Goal: Task Accomplishment & Management: Manage account settings

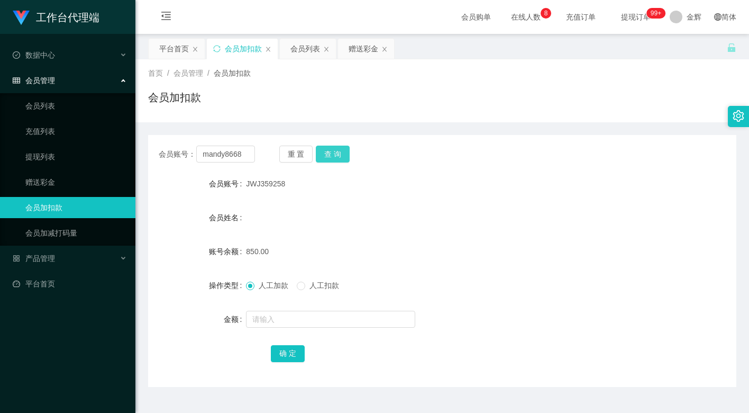
type input "mandy8668"
click at [333, 150] on button "查 询" at bounding box center [333, 153] width 34 height 17
click at [283, 315] on input "text" at bounding box center [330, 319] width 169 height 17
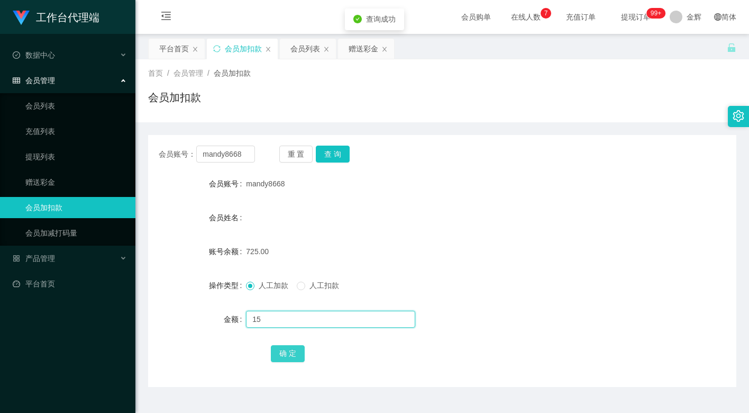
type input "15"
click at [294, 348] on button "确 定" at bounding box center [288, 353] width 34 height 17
click at [415, 229] on form "会员账号 mandy8668 会员姓名 账号余额 725.00 操作类型 人工加款 人工扣款 金额 确 定" at bounding box center [442, 268] width 588 height 190
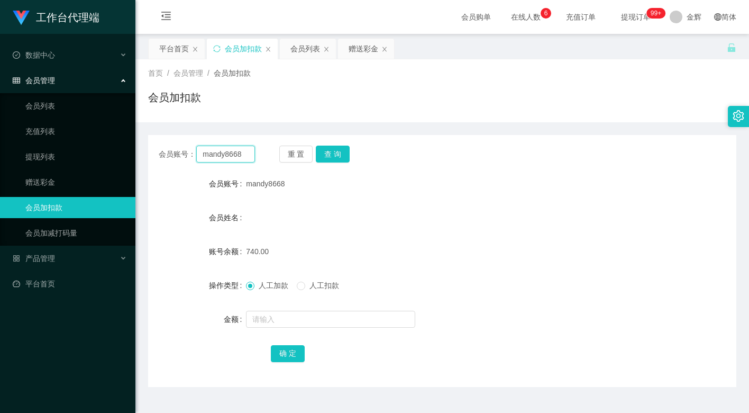
click at [229, 151] on input "mandy8668" at bounding box center [225, 153] width 59 height 17
paste input "SI986687"
type input "SI986687"
click at [335, 151] on button "查 询" at bounding box center [333, 153] width 34 height 17
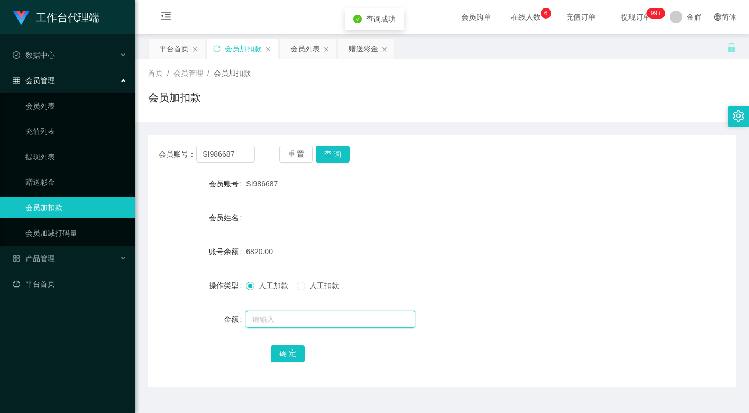
click at [276, 321] on input "text" at bounding box center [330, 319] width 169 height 17
type input "15"
click at [284, 354] on button "确 定" at bounding box center [288, 353] width 34 height 17
click at [421, 204] on form "会员账号 SI986687 会员姓名 账号余额 6835.00 操作类型 人工加款 人工扣款 金额 确 定" at bounding box center [442, 268] width 588 height 190
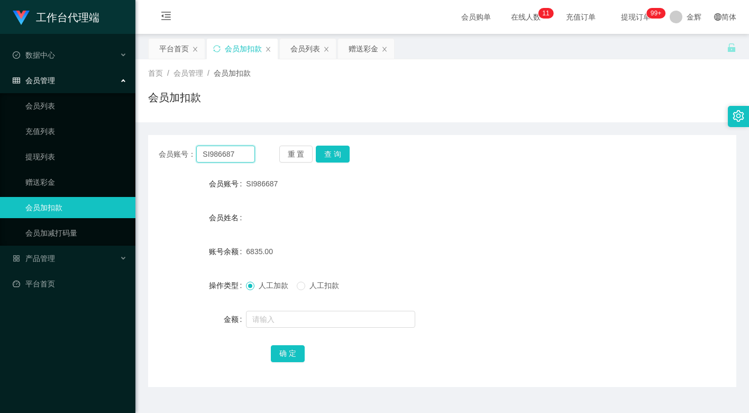
click at [242, 150] on input "SI986687" at bounding box center [225, 153] width 59 height 17
paste input "Nicole25"
type input "Nicole25"
click at [336, 148] on button "查 询" at bounding box center [333, 153] width 34 height 17
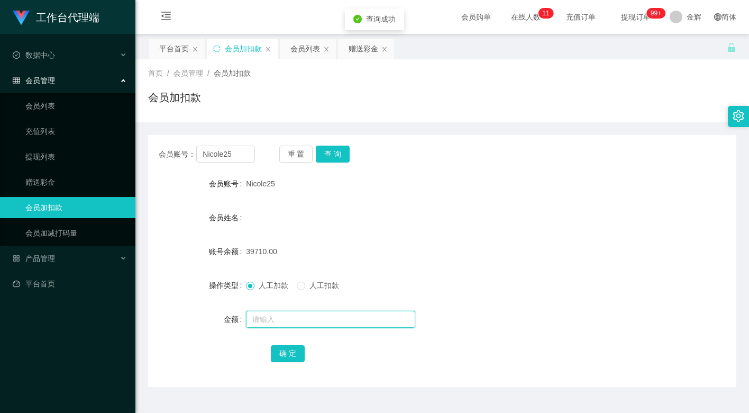
click at [268, 316] on input "text" at bounding box center [330, 319] width 169 height 17
type input "15"
click at [286, 349] on button "确 定" at bounding box center [288, 353] width 34 height 17
click at [427, 189] on div "Nicole25" at bounding box center [417, 183] width 343 height 21
click at [396, 207] on div at bounding box center [417, 207] width 343 height 1
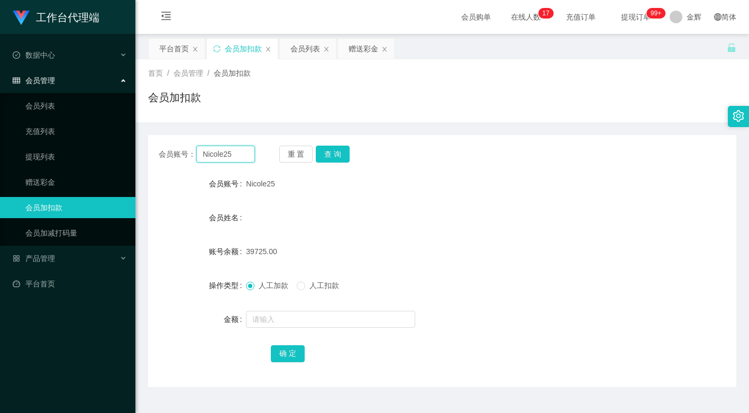
drag, startPoint x: 208, startPoint y: 153, endPoint x: 215, endPoint y: 154, distance: 7.0
click at [208, 153] on input "Nicole25" at bounding box center [225, 153] width 59 height 17
paste input "SI986687"
type input "SI986687"
click at [348, 153] on button "查 询" at bounding box center [333, 153] width 34 height 17
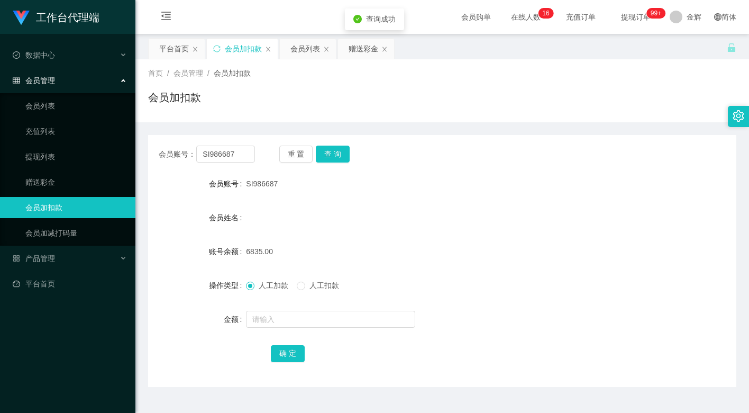
click at [421, 197] on form "会员账号 SI986687 会员姓名 账号余额 6835.00 操作类型 人工加款 人工扣款 金额 确 定" at bounding box center [442, 268] width 588 height 190
click at [48, 99] on link "会员列表" at bounding box center [76, 105] width 102 height 21
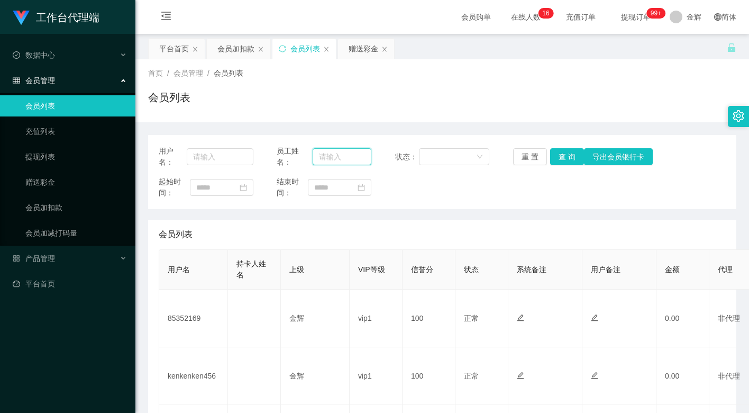
click at [344, 156] on input "text" at bounding box center [342, 156] width 59 height 17
click at [227, 156] on input "text" at bounding box center [220, 156] width 67 height 17
paste input "SI986687"
type input "SI986687"
click at [563, 162] on button "查 询" at bounding box center [567, 156] width 34 height 17
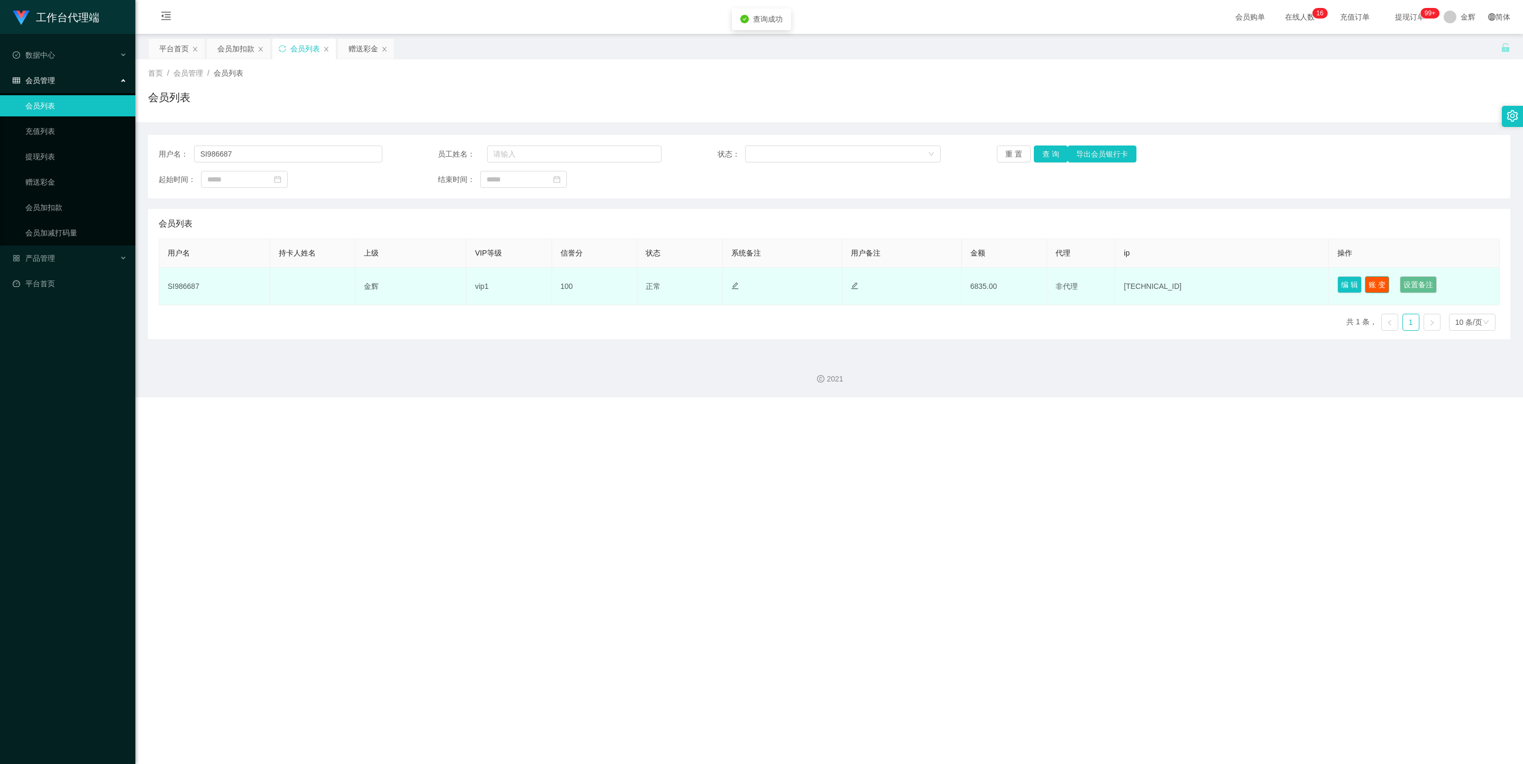
click at [748, 285] on button "账 变" at bounding box center [1377, 284] width 24 height 17
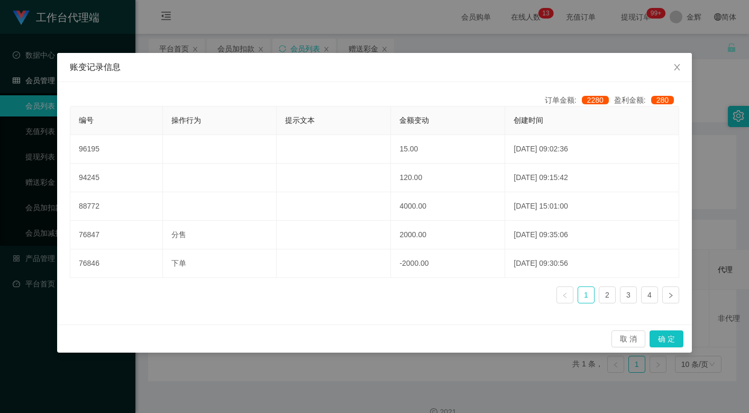
drag, startPoint x: 451, startPoint y: 66, endPoint x: 494, endPoint y: 64, distance: 43.4
click at [451, 66] on div "账变记录信息" at bounding box center [374, 67] width 609 height 12
click at [608, 298] on link "2" at bounding box center [607, 295] width 16 height 16
click at [623, 299] on link "3" at bounding box center [628, 295] width 16 height 16
click at [634, 297] on link "3" at bounding box center [628, 295] width 16 height 16
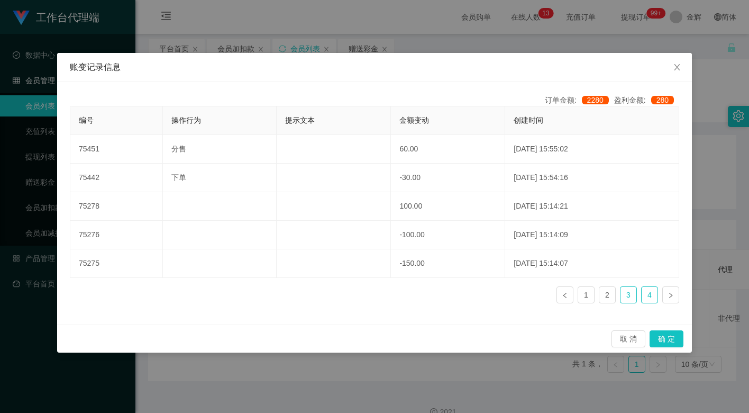
click at [643, 295] on link "4" at bounding box center [650, 295] width 16 height 16
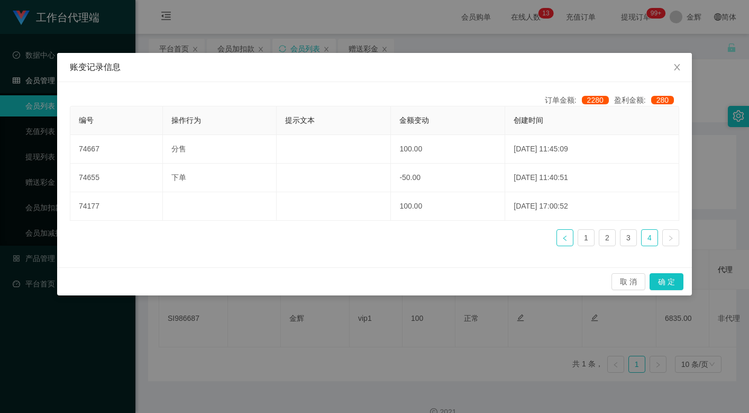
click at [565, 240] on icon "图标: left" at bounding box center [565, 238] width 6 height 6
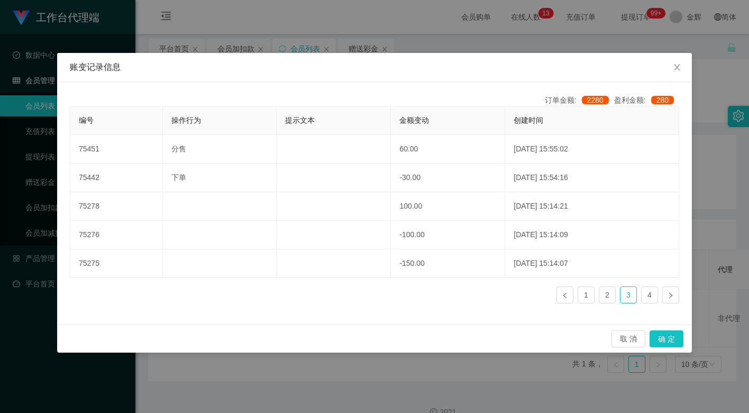
click at [513, 24] on div "账变记录信息 订单金额: 2280 盈利金额: 280 编号 操作行为 提示文本 金额变动 创建时间 75451 分售 60.00 2025-08-13 15…" at bounding box center [374, 206] width 749 height 413
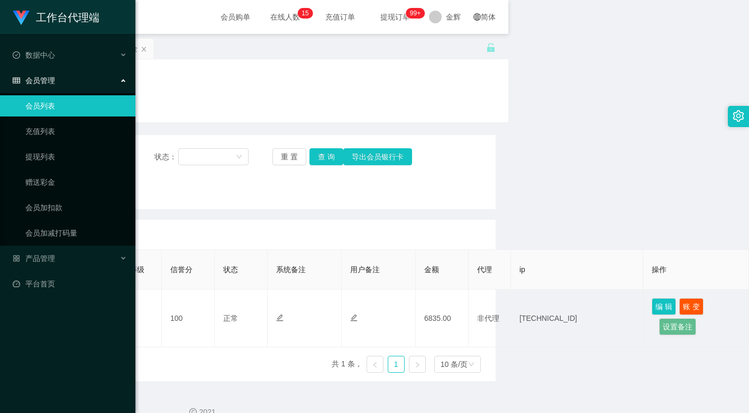
click at [317, 73] on div "首页 / 会员管理 / 会员列表 /" at bounding box center [201, 73] width 588 height 11
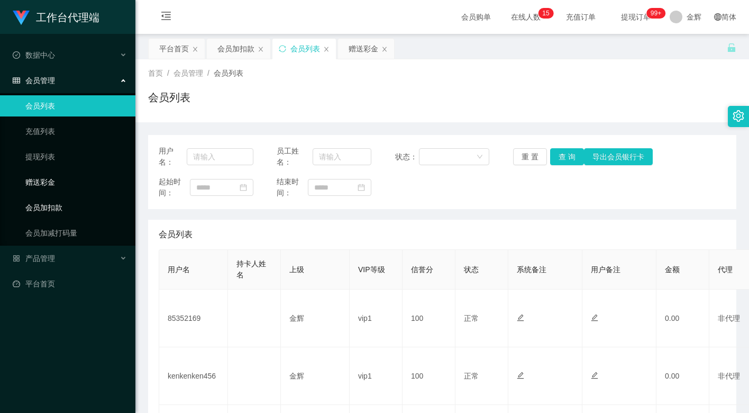
click at [61, 202] on link "会员加扣款" at bounding box center [76, 207] width 102 height 21
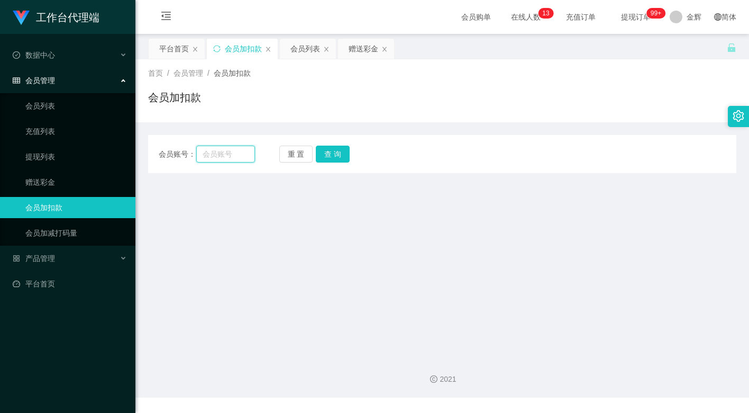
click at [236, 148] on input "text" at bounding box center [225, 153] width 59 height 17
paste input "omnom123"
type input "omnom123"
click at [332, 156] on button "查 询" at bounding box center [333, 153] width 34 height 17
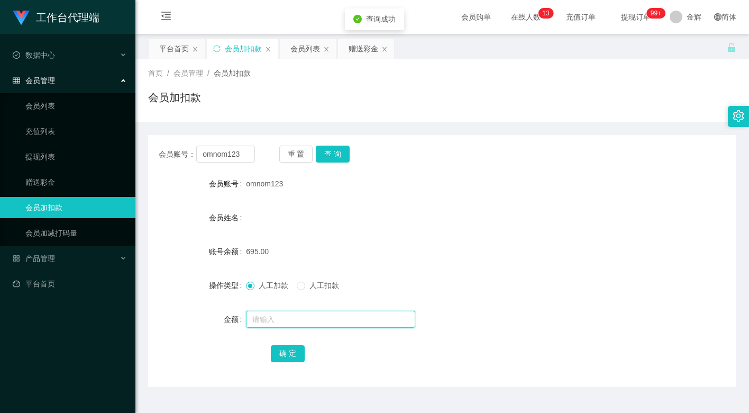
click at [267, 324] on input "text" at bounding box center [330, 319] width 169 height 17
type input "15"
click at [299, 351] on button "确 定" at bounding box center [288, 353] width 34 height 17
click at [401, 244] on div "710.00" at bounding box center [417, 251] width 343 height 21
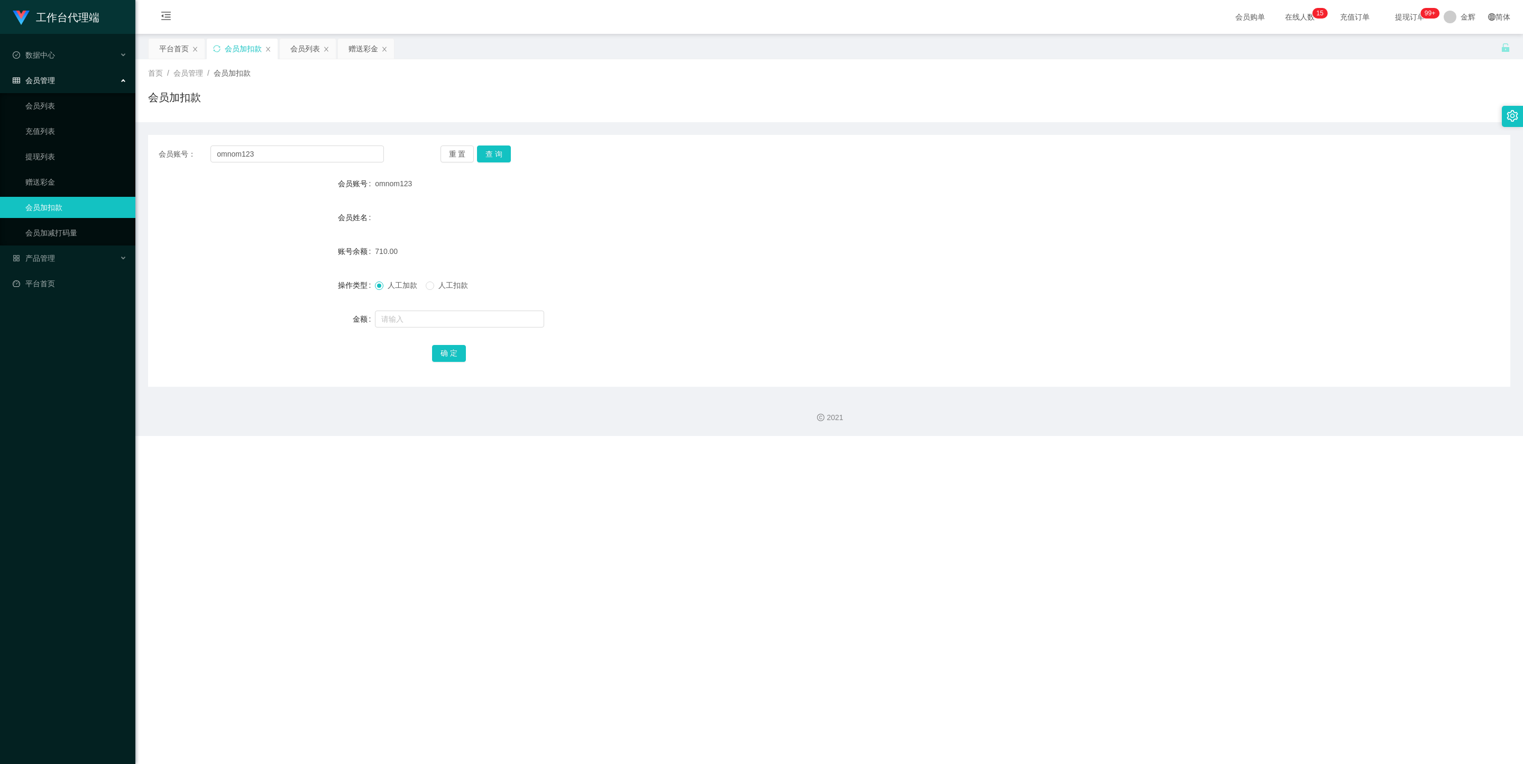
click at [748, 12] on sup "99+" at bounding box center [1430, 13] width 19 height 11
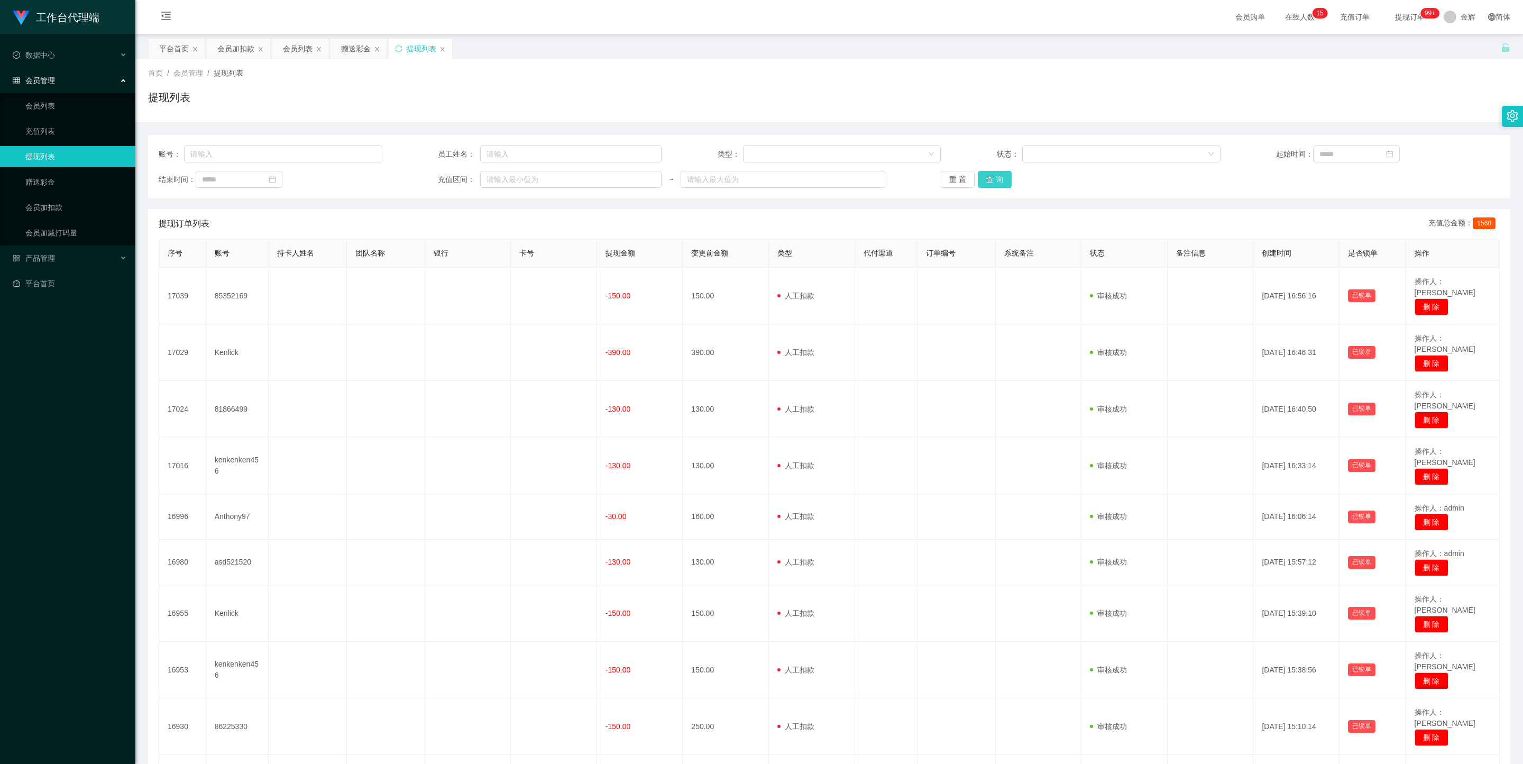
click at [748, 179] on button "查 询" at bounding box center [995, 179] width 34 height 17
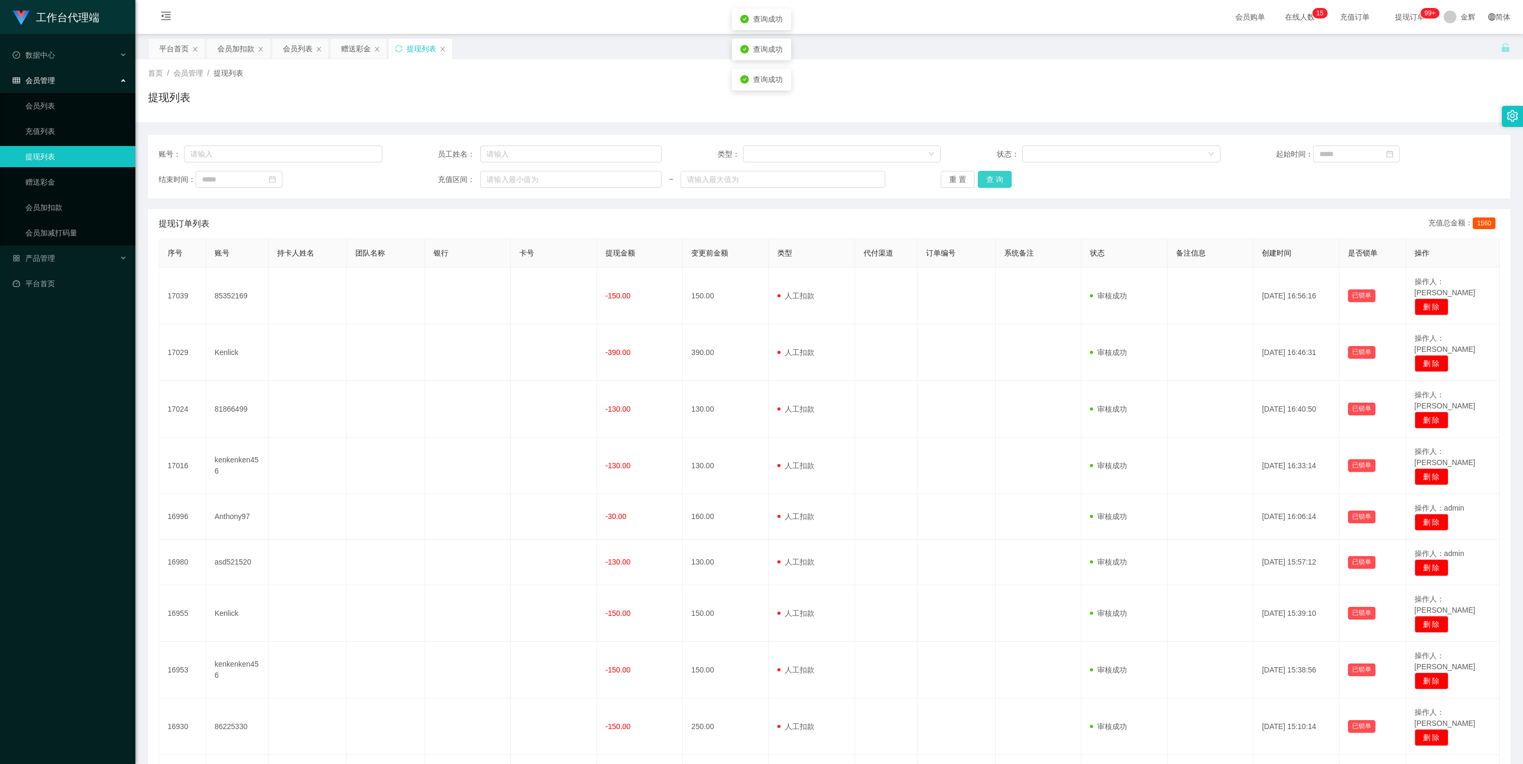
click at [748, 179] on button "查 询" at bounding box center [995, 179] width 34 height 17
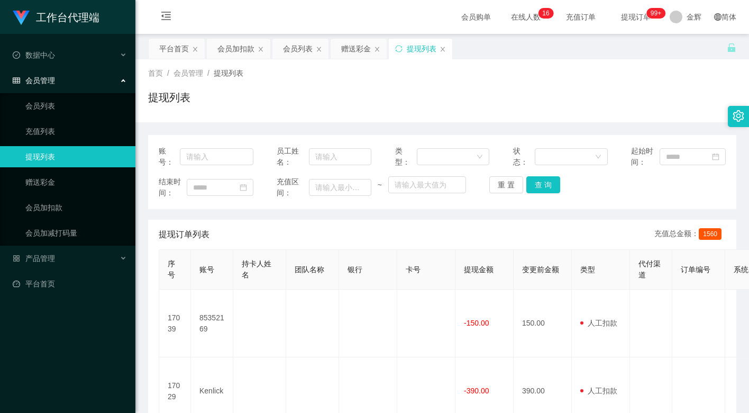
drag, startPoint x: 380, startPoint y: 88, endPoint x: 452, endPoint y: 71, distance: 74.3
click at [380, 88] on div "首页 / 会员管理 / 提现列表 / 提现列表" at bounding box center [442, 91] width 588 height 46
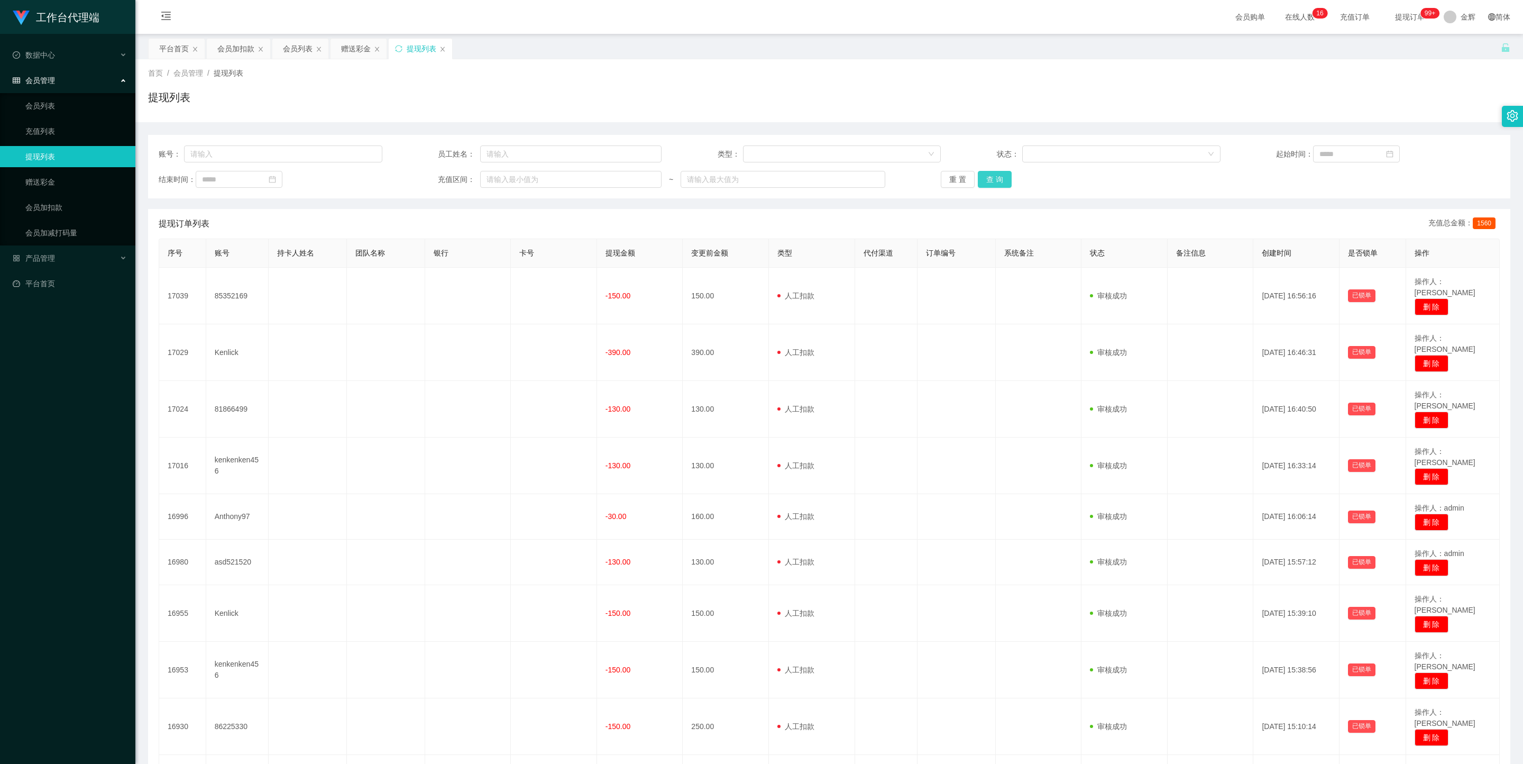
click at [748, 177] on button "查 询" at bounding box center [995, 179] width 34 height 17
click at [748, 175] on button "查 询" at bounding box center [995, 179] width 34 height 17
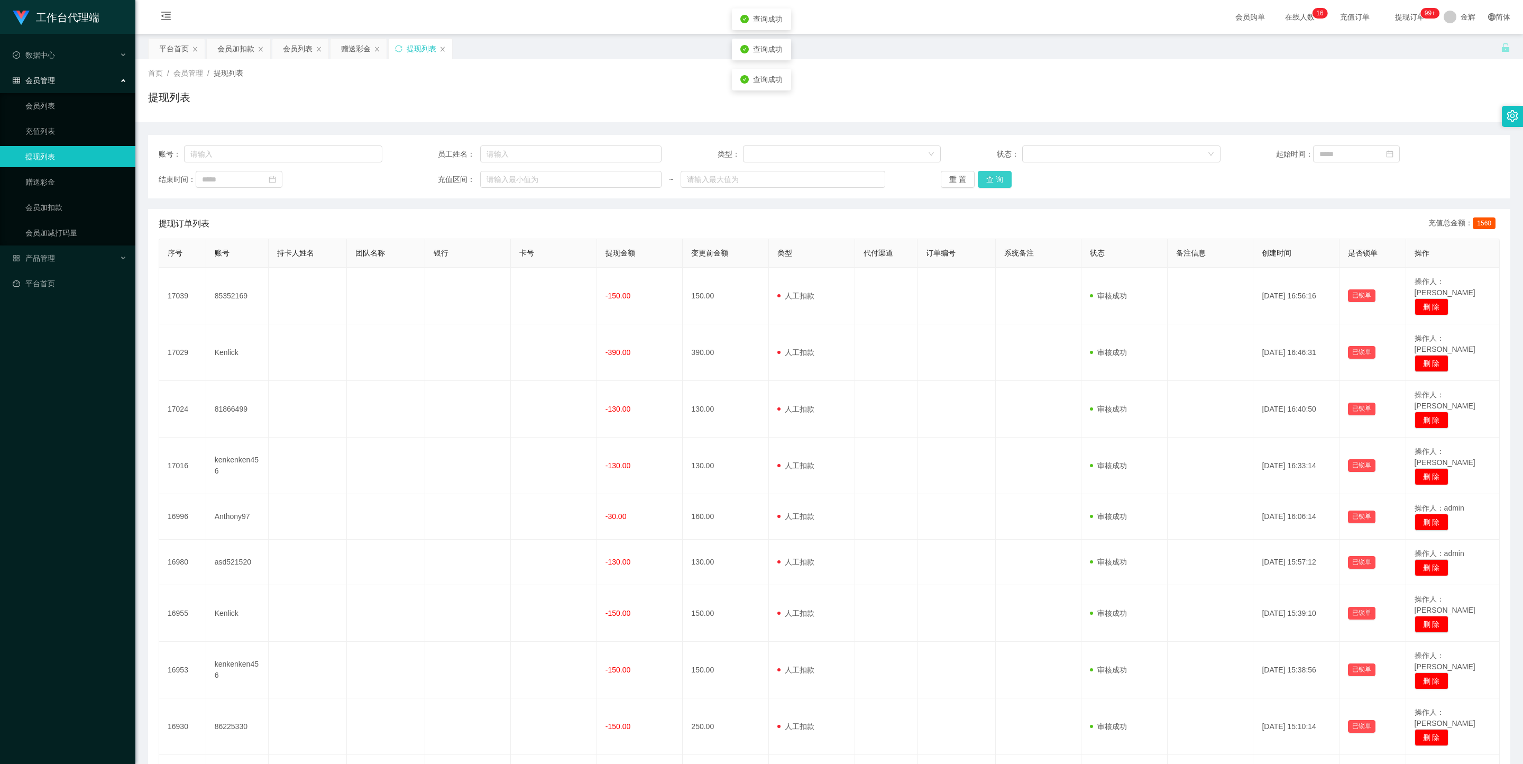
click at [748, 175] on button "查 询" at bounding box center [995, 179] width 34 height 17
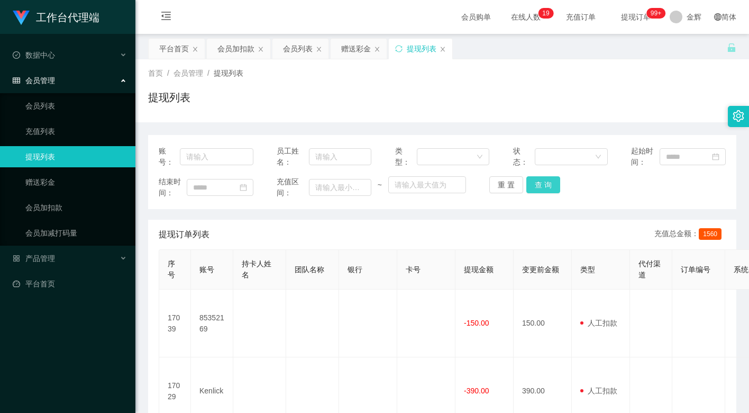
click at [546, 177] on button "查 询" at bounding box center [543, 184] width 34 height 17
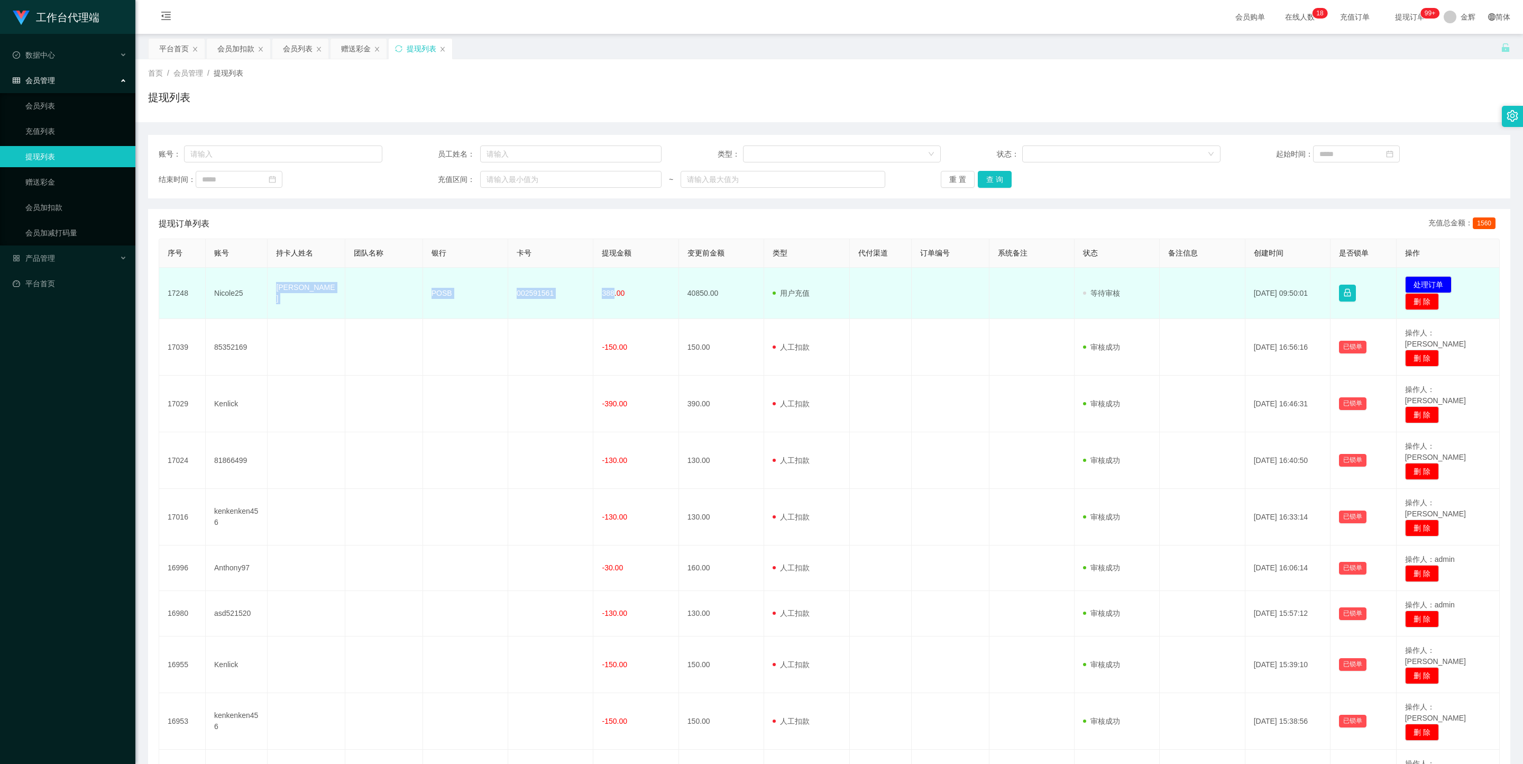
drag, startPoint x: 276, startPoint y: 288, endPoint x: 613, endPoint y: 289, distance: 336.4
click at [613, 289] on tr "17248 Nicole25 Mak Tin Wai POSB 002591561 388.00 40850.00 用户充值 人工扣款 审核驳回 审核成功 等…" at bounding box center [829, 293] width 1341 height 51
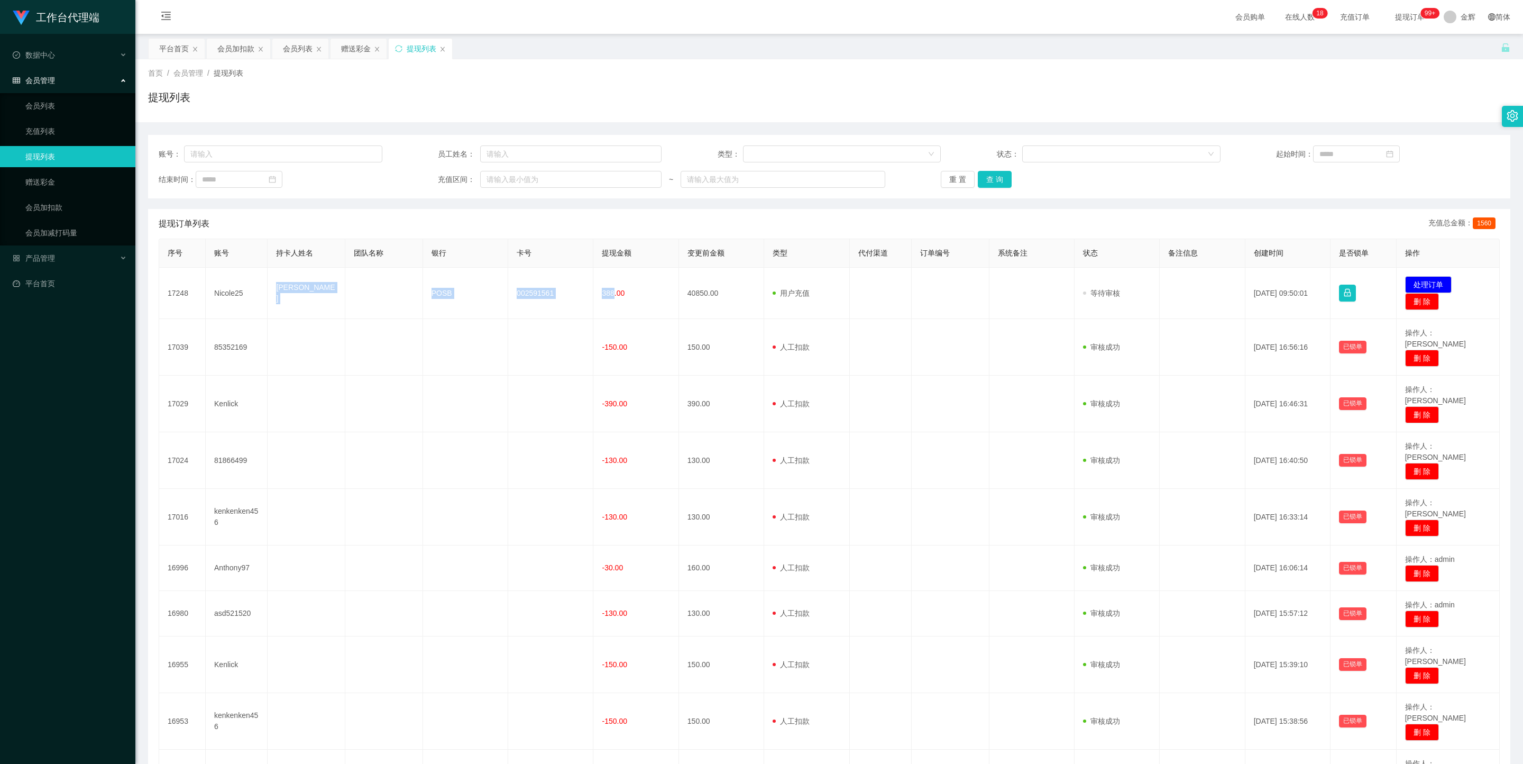
copy tr "Mak Tin Wai POSB 002591561 388"
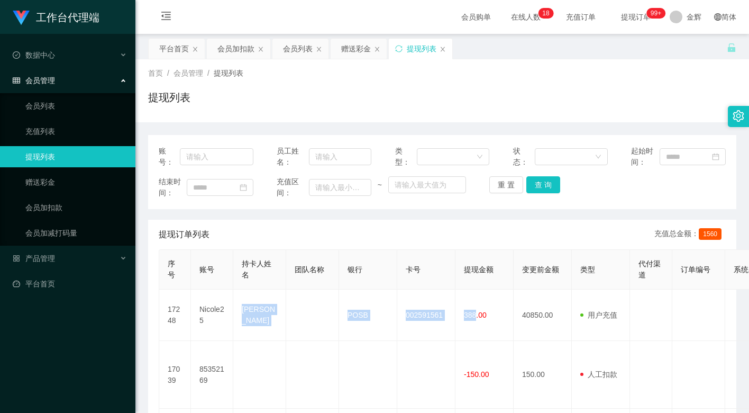
click at [355, 102] on div "提现列表" at bounding box center [442, 101] width 588 height 24
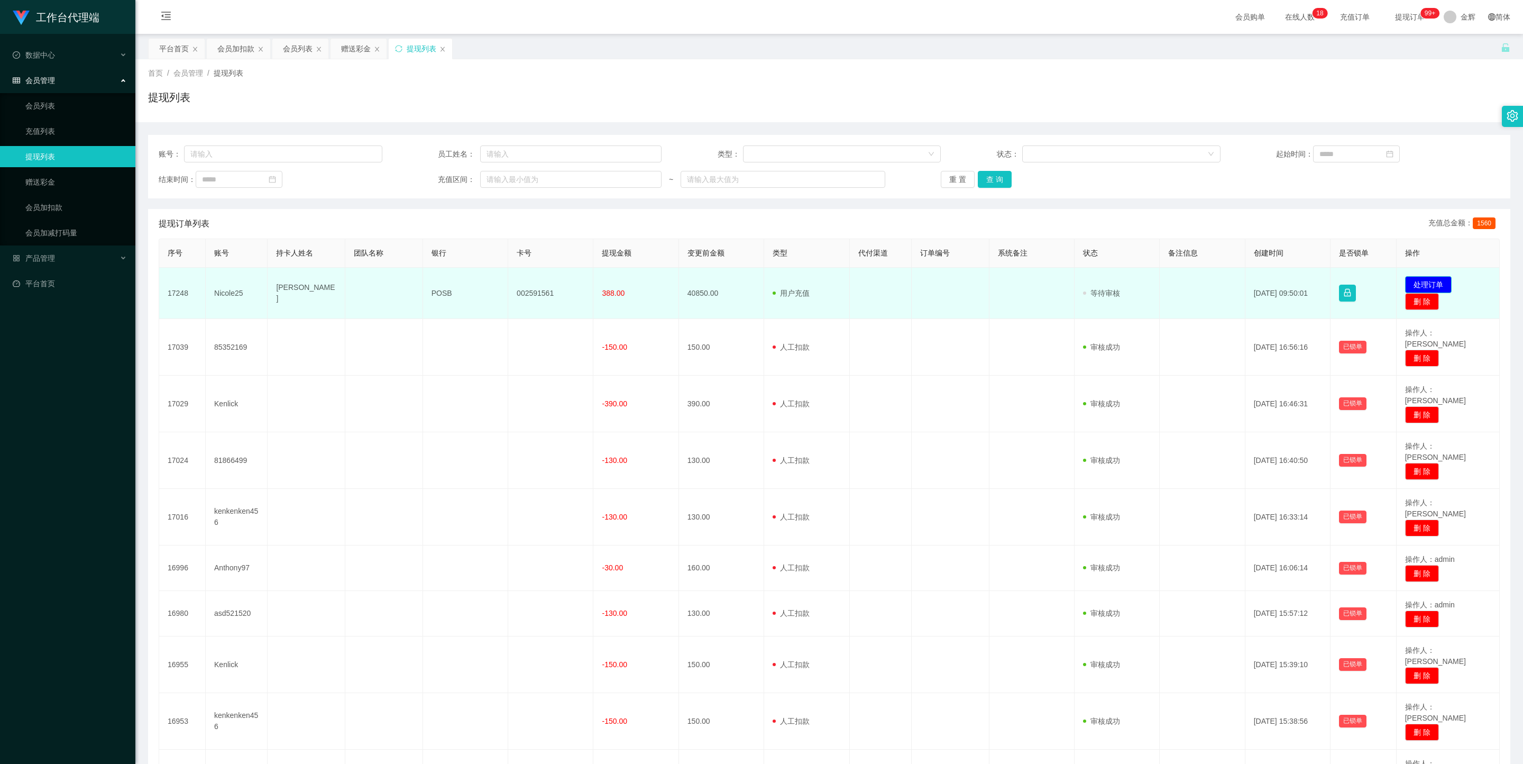
click at [748, 282] on button "处理订单" at bounding box center [1428, 284] width 47 height 17
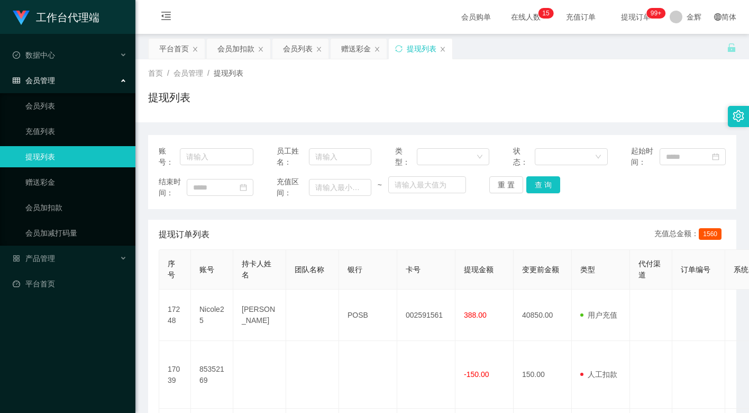
click at [400, 116] on div "首页 / 会员管理 / 提现列表 / 提现列表" at bounding box center [442, 90] width 614 height 63
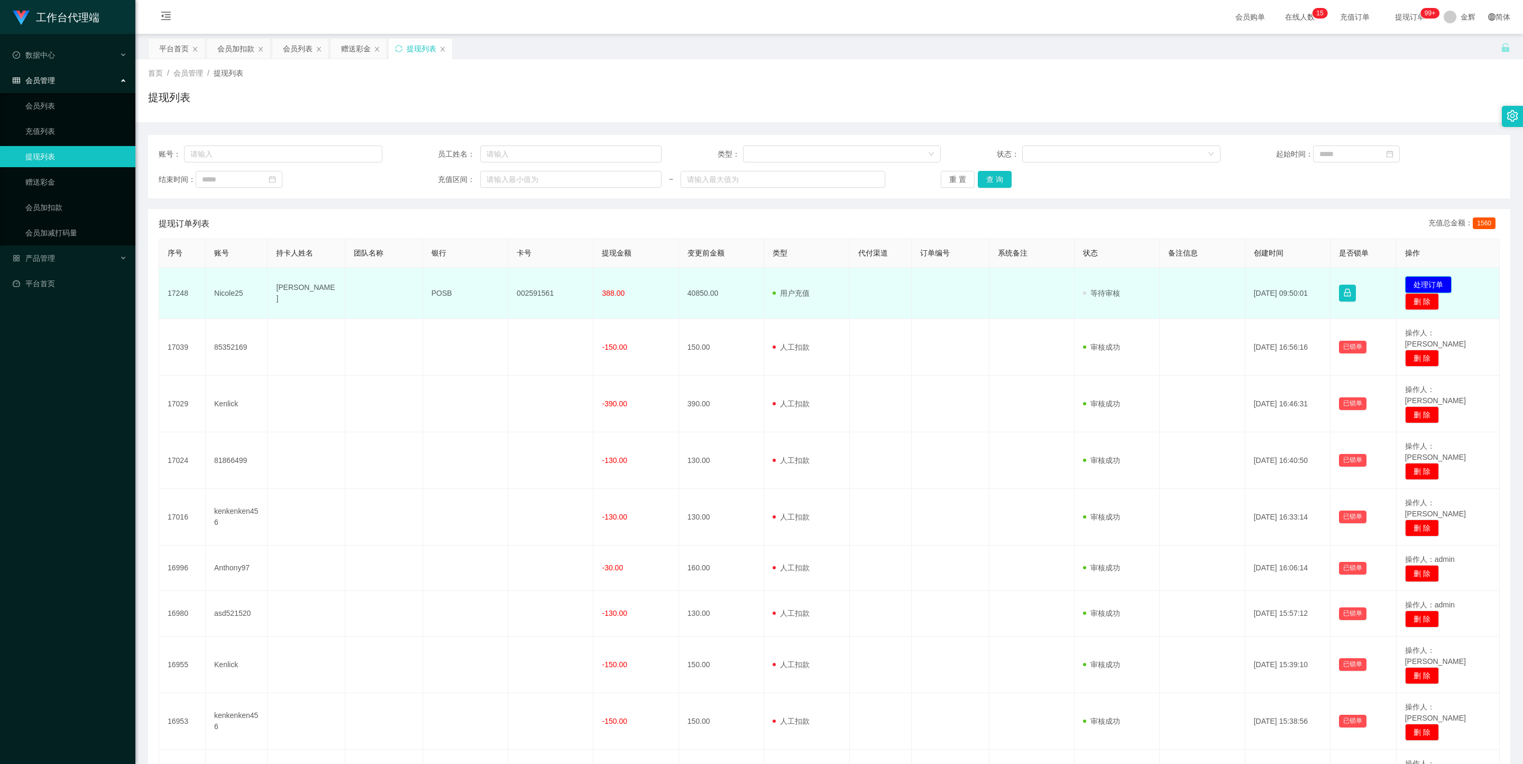
click at [748, 277] on button "处理订单" at bounding box center [1428, 284] width 47 height 17
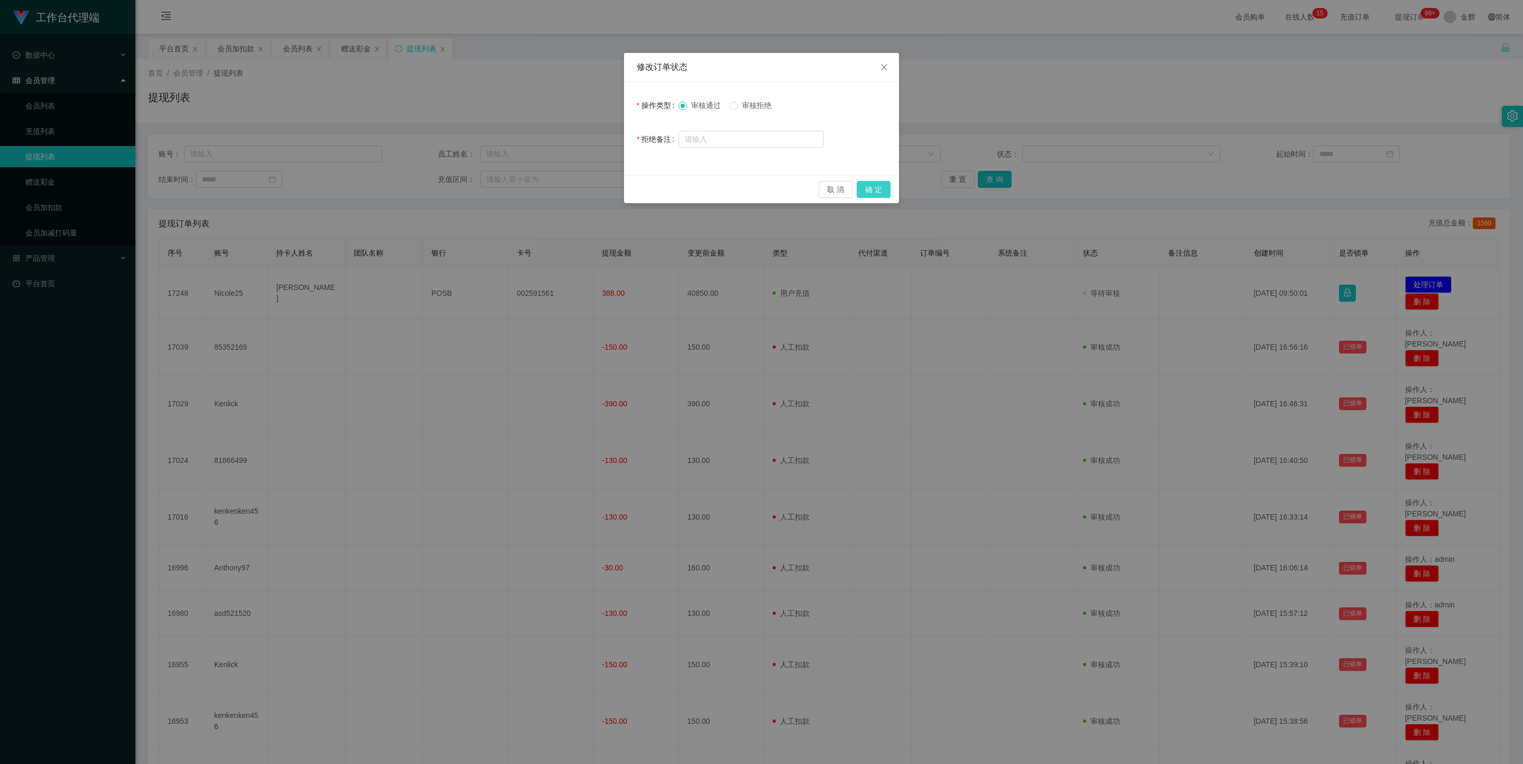
click at [748, 190] on button "确 定" at bounding box center [874, 189] width 34 height 17
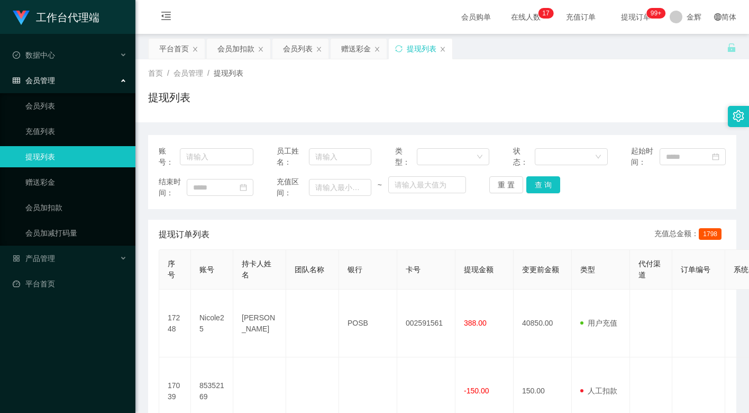
drag, startPoint x: 392, startPoint y: 217, endPoint x: 545, endPoint y: 101, distance: 192.4
